Goal: Information Seeking & Learning: Learn about a topic

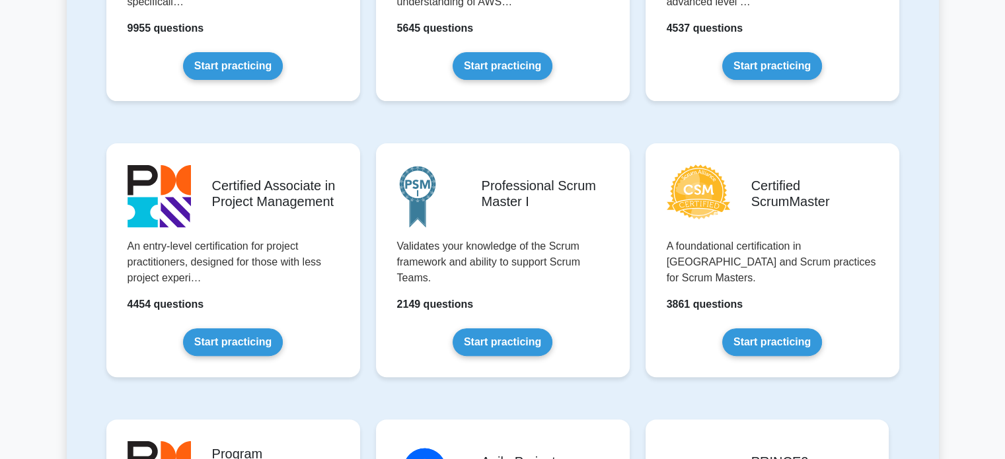
scroll to position [441, 0]
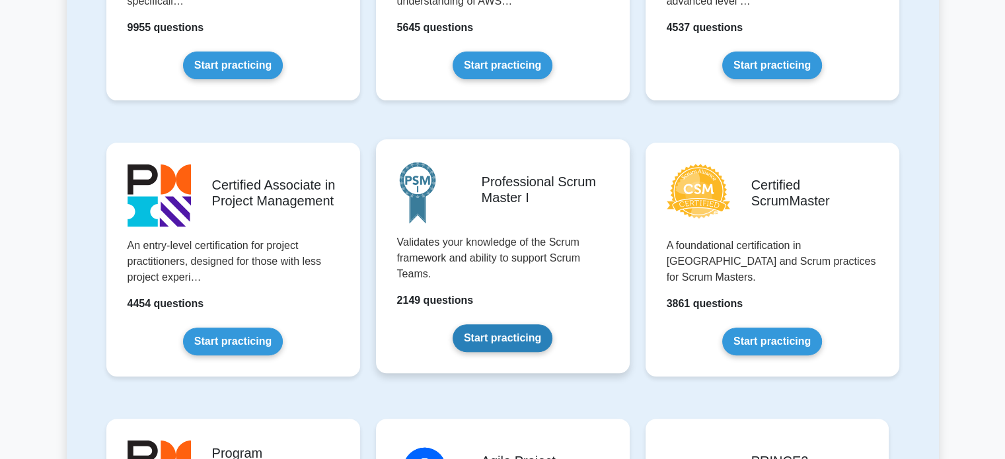
click at [506, 344] on link "Start practicing" at bounding box center [503, 338] width 100 height 28
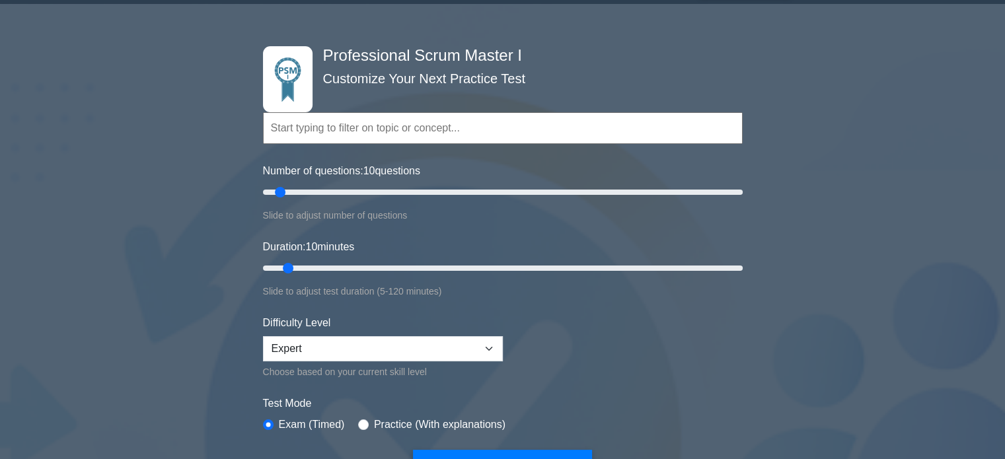
scroll to position [61, 0]
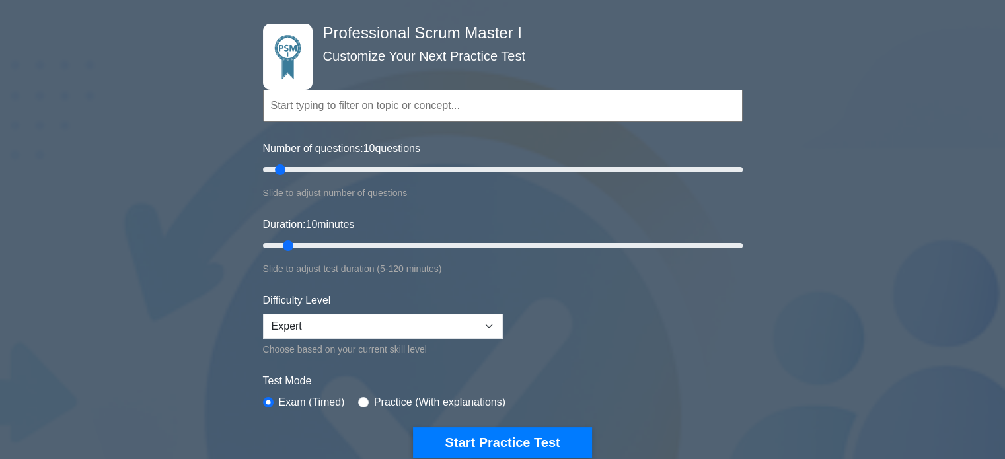
click at [381, 111] on input "text" at bounding box center [503, 106] width 480 height 32
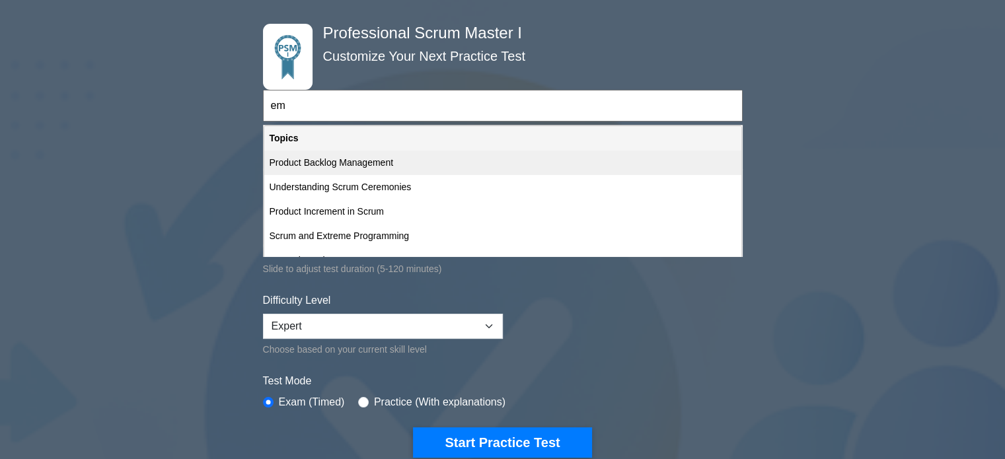
click at [358, 155] on div "Product Backlog Management" at bounding box center [502, 163] width 477 height 24
type input "Product Backlog Management"
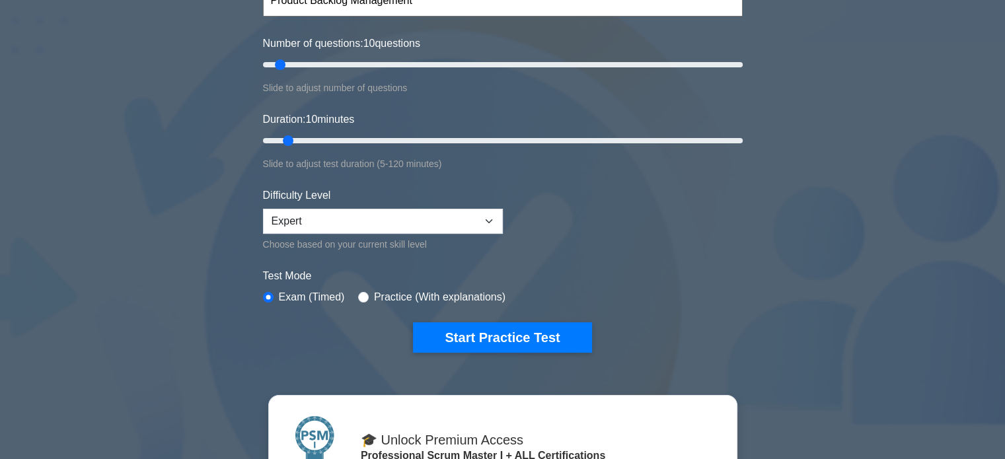
scroll to position [166, 0]
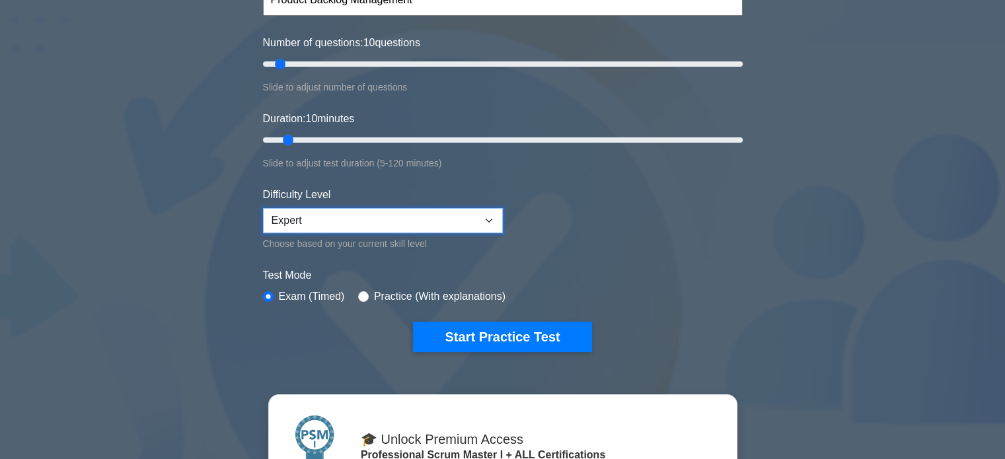
click at [480, 212] on select "Beginner Intermediate Expert" at bounding box center [383, 220] width 240 height 25
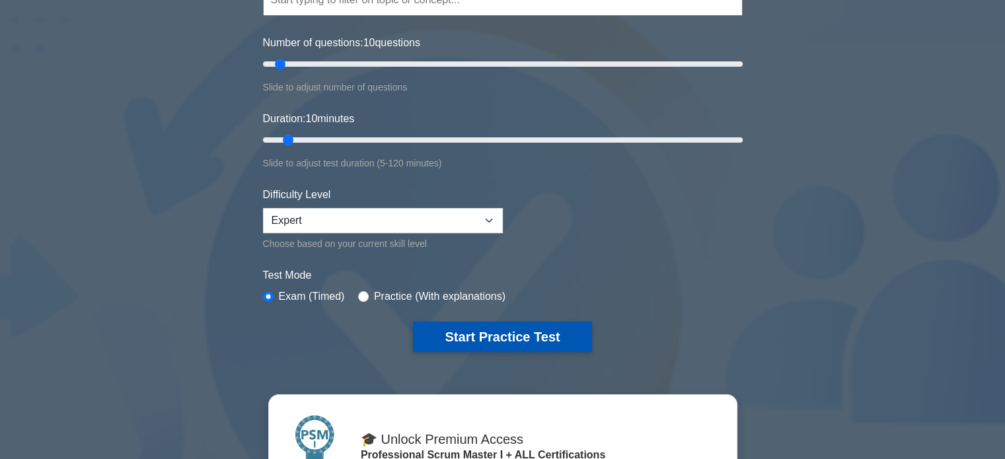
click at [499, 334] on button "Start Practice Test" at bounding box center [502, 337] width 178 height 30
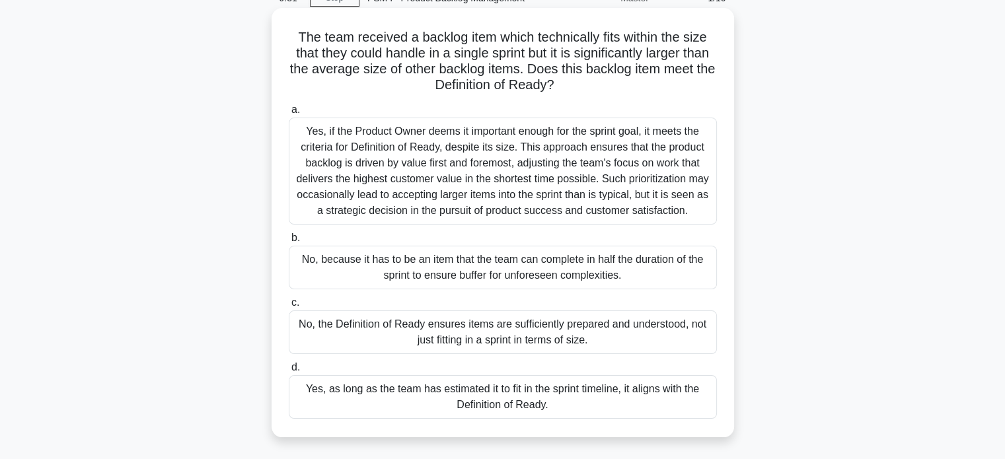
scroll to position [68, 0]
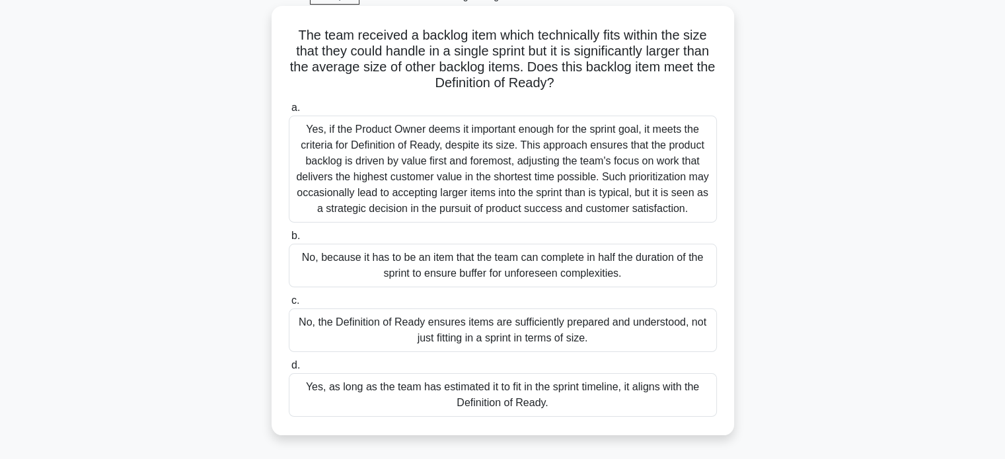
click at [554, 338] on div "No, the Definition of Ready ensures items are sufficiently prepared and underst…" at bounding box center [503, 331] width 428 height 44
click at [289, 305] on input "c. No, the Definition of Ready ensures items are sufficiently prepared and unde…" at bounding box center [289, 301] width 0 height 9
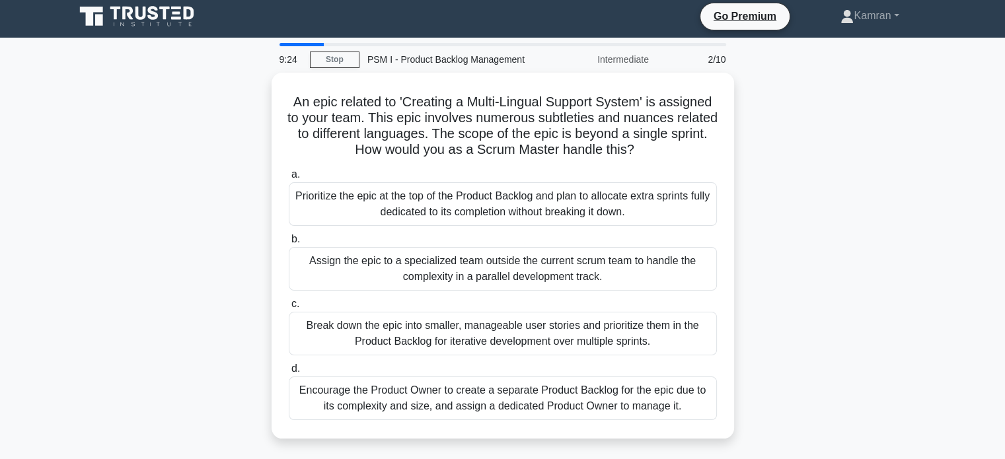
scroll to position [0, 0]
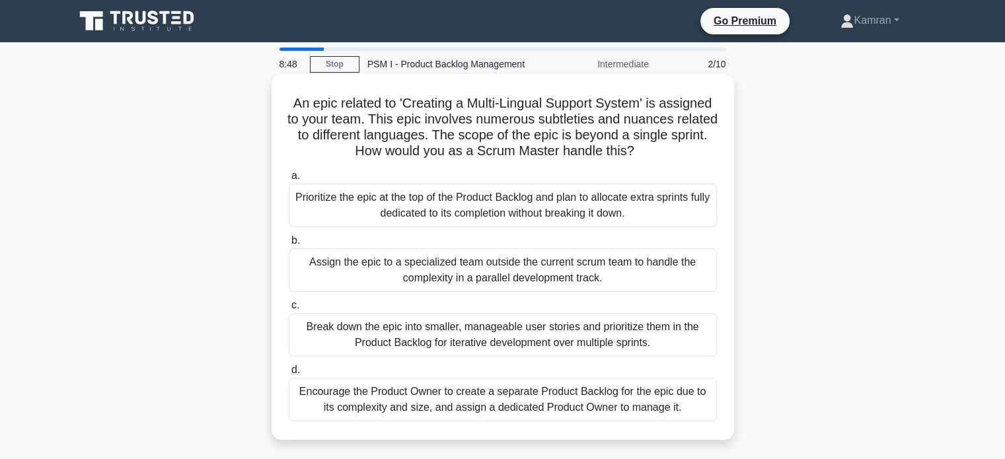
click at [564, 340] on div "Break down the epic into smaller, manageable user stories and prioritize them i…" at bounding box center [503, 335] width 428 height 44
click at [289, 310] on input "c. Break down the epic into smaller, manageable user stories and prioritize the…" at bounding box center [289, 305] width 0 height 9
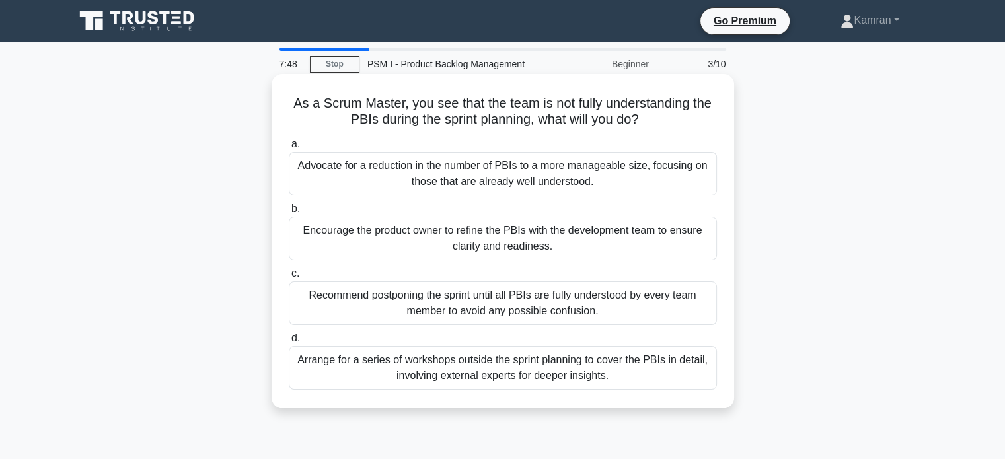
click at [498, 237] on div "Encourage the product owner to refine the PBIs with the development team to ens…" at bounding box center [503, 239] width 428 height 44
click at [289, 213] on input "b. Encourage the product owner to refine the PBIs with the development team to …" at bounding box center [289, 209] width 0 height 9
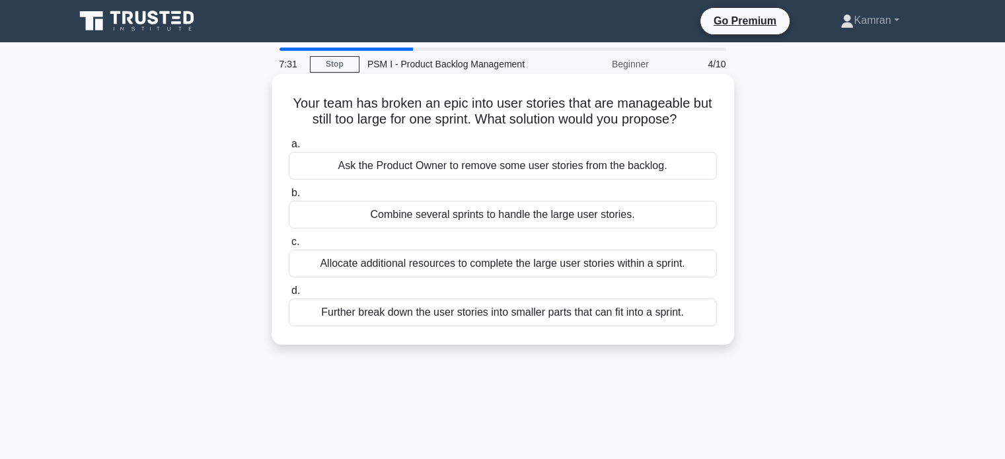
click at [575, 314] on div "Further break down the user stories into smaller parts that can fit into a spri…" at bounding box center [503, 313] width 428 height 28
click at [289, 295] on input "d. Further break down the user stories into smaller parts that can fit into a s…" at bounding box center [289, 291] width 0 height 9
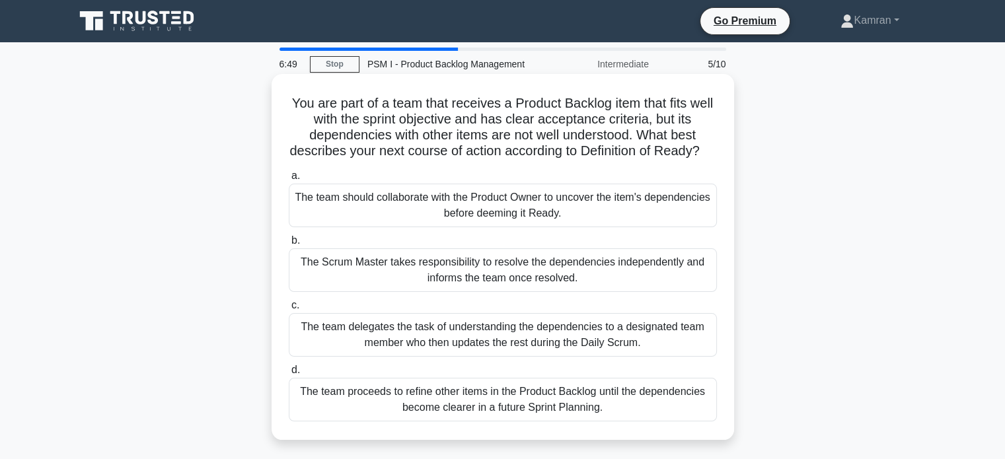
click at [602, 221] on div "The team should collaborate with the Product Owner to uncover the item's depend…" at bounding box center [503, 206] width 428 height 44
click at [289, 180] on input "a. The team should collaborate with the Product Owner to uncover the item's dep…" at bounding box center [289, 176] width 0 height 9
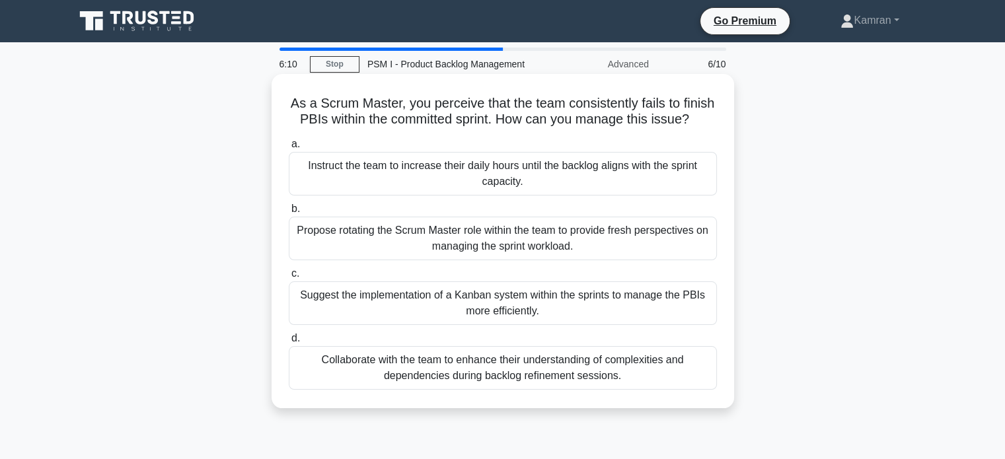
click at [523, 382] on div "Collaborate with the team to enhance their understanding of complexities and de…" at bounding box center [503, 368] width 428 height 44
click at [289, 343] on input "d. Collaborate with the team to enhance their understanding of complexities and…" at bounding box center [289, 338] width 0 height 9
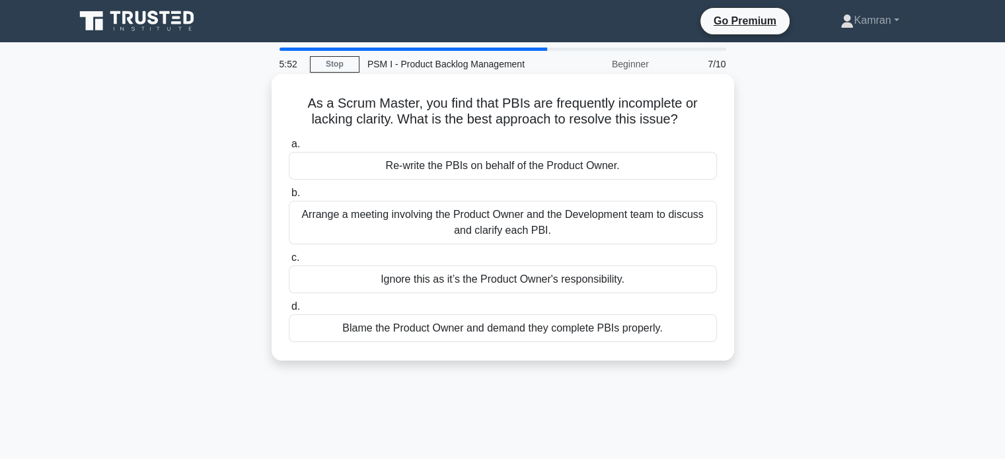
click at [464, 217] on div "Arrange a meeting involving the Product Owner and the Development team to discu…" at bounding box center [503, 223] width 428 height 44
click at [289, 198] on input "b. Arrange a meeting involving the Product Owner and the Development team to di…" at bounding box center [289, 193] width 0 height 9
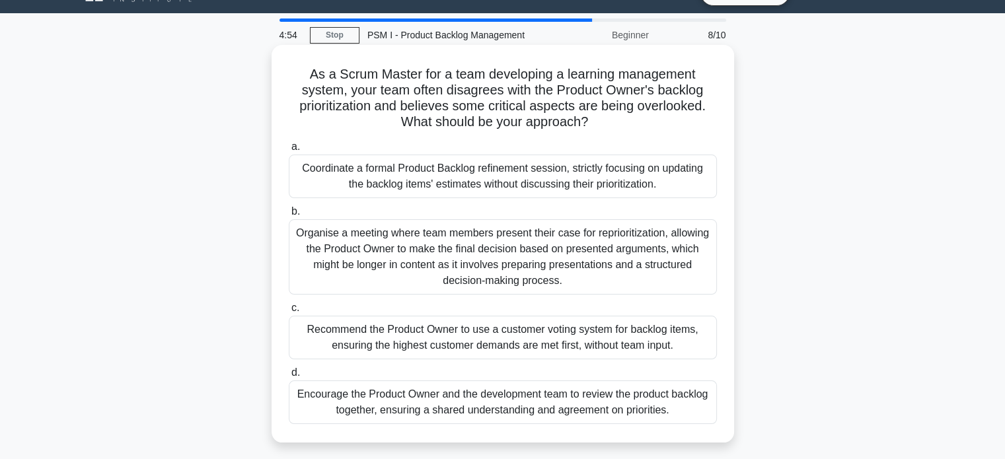
scroll to position [31, 0]
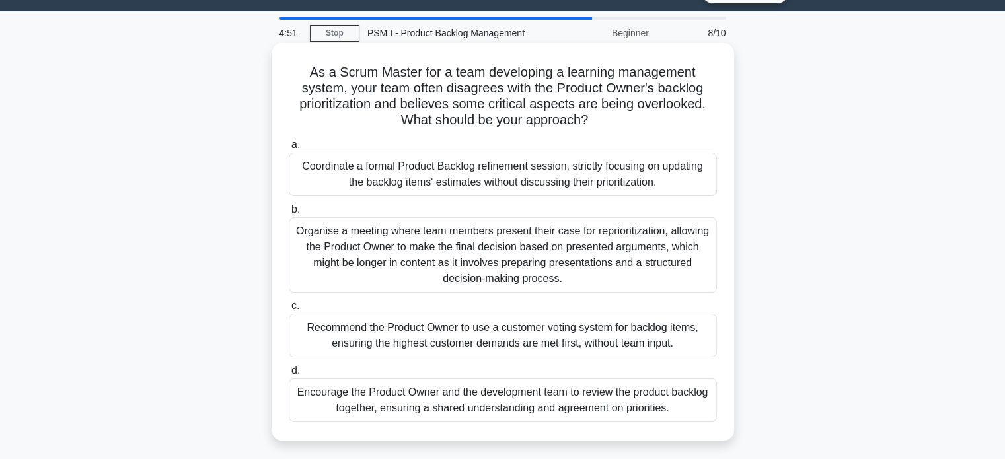
click at [576, 402] on div "Encourage the Product Owner and the development team to review the product back…" at bounding box center [503, 401] width 428 height 44
click at [289, 375] on input "d. Encourage the Product Owner and the development team to review the product b…" at bounding box center [289, 371] width 0 height 9
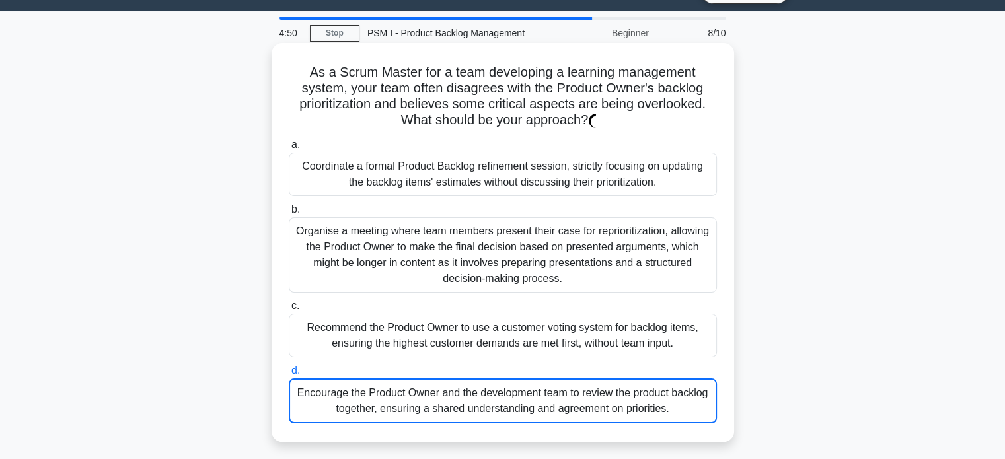
scroll to position [0, 0]
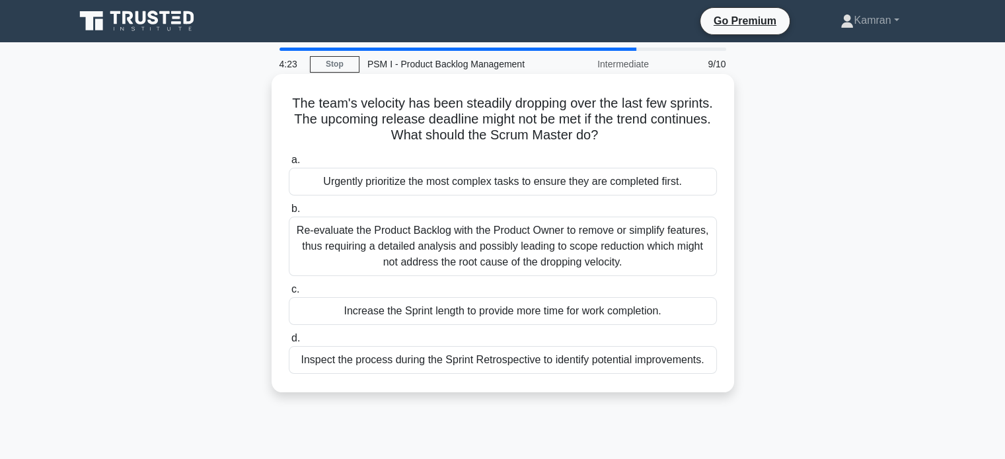
click at [514, 362] on div "Inspect the process during the Sprint Retrospective to identify potential impro…" at bounding box center [503, 360] width 428 height 28
click at [289, 343] on input "d. Inspect the process during the Sprint Retrospective to identify potential im…" at bounding box center [289, 338] width 0 height 9
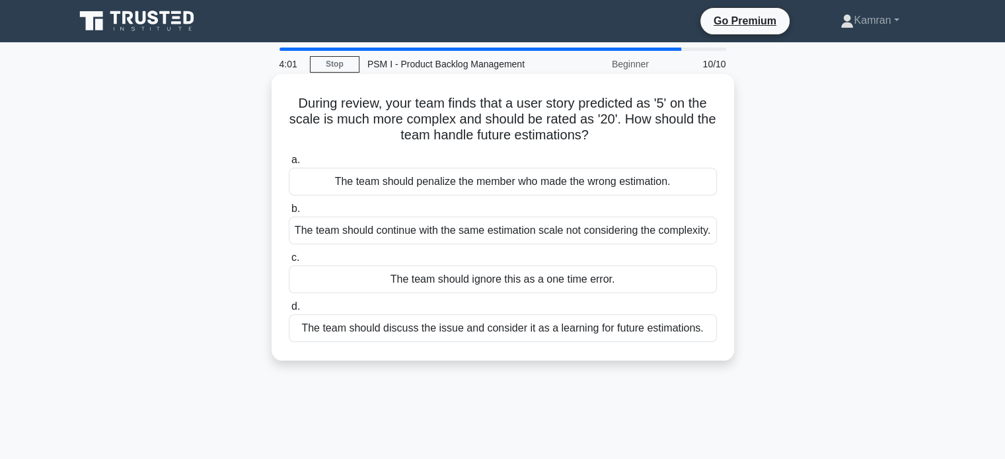
click at [595, 342] on div "The team should discuss the issue and consider it as a learning for future esti…" at bounding box center [503, 328] width 428 height 28
click at [289, 311] on input "d. The team should discuss the issue and consider it as a learning for future e…" at bounding box center [289, 307] width 0 height 9
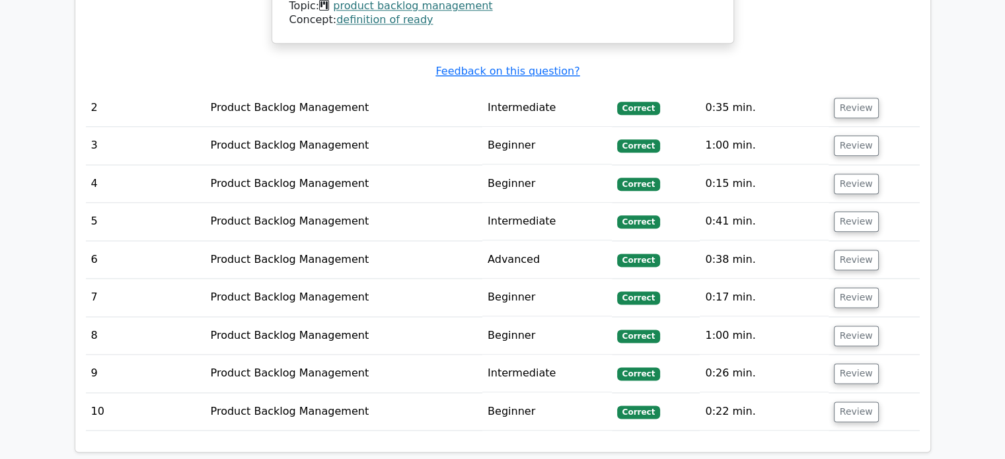
scroll to position [1648, 0]
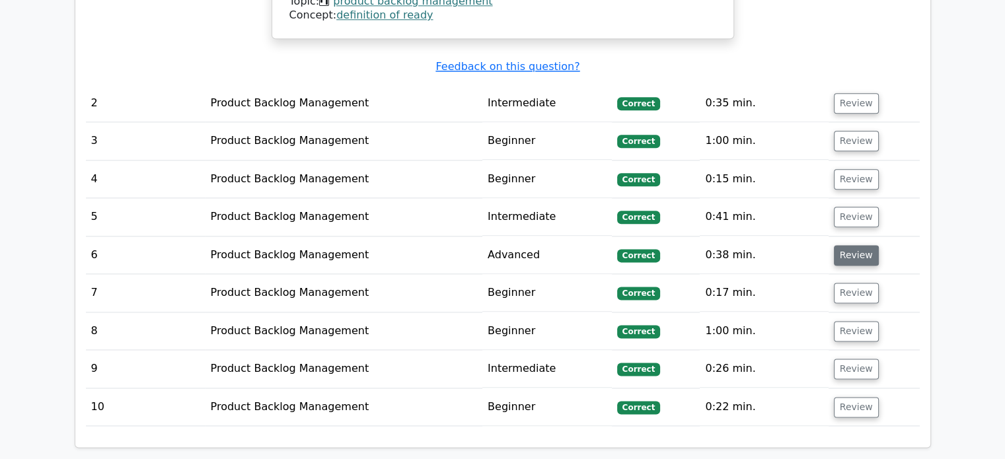
click at [852, 245] on button "Review" at bounding box center [856, 255] width 45 height 20
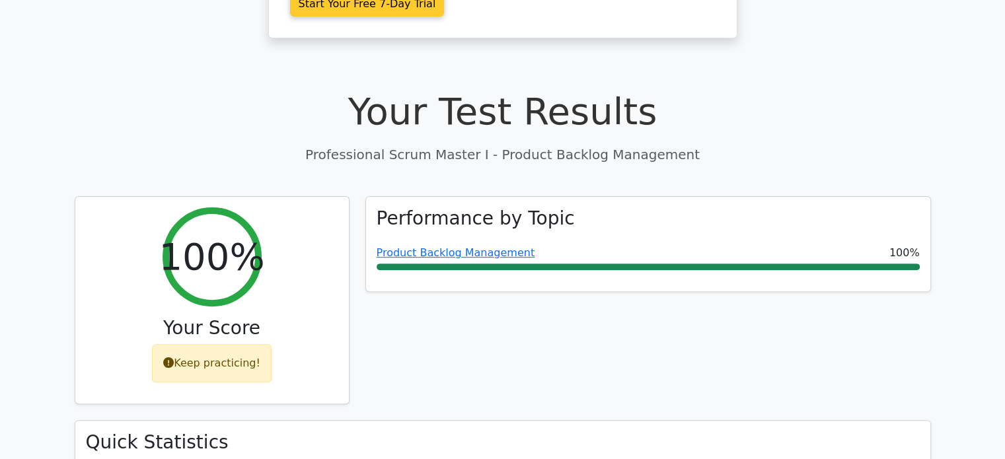
scroll to position [324, 0]
